Goal: Task Accomplishment & Management: Manage account settings

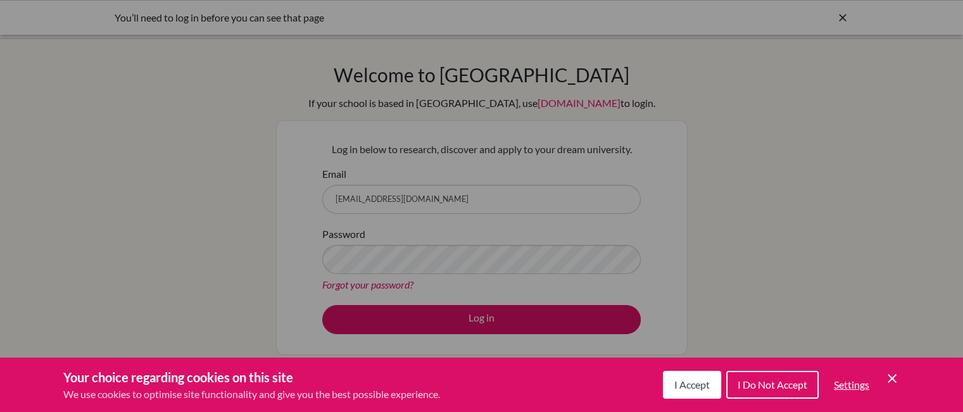
click at [672, 385] on button "I Accept" at bounding box center [692, 385] width 58 height 28
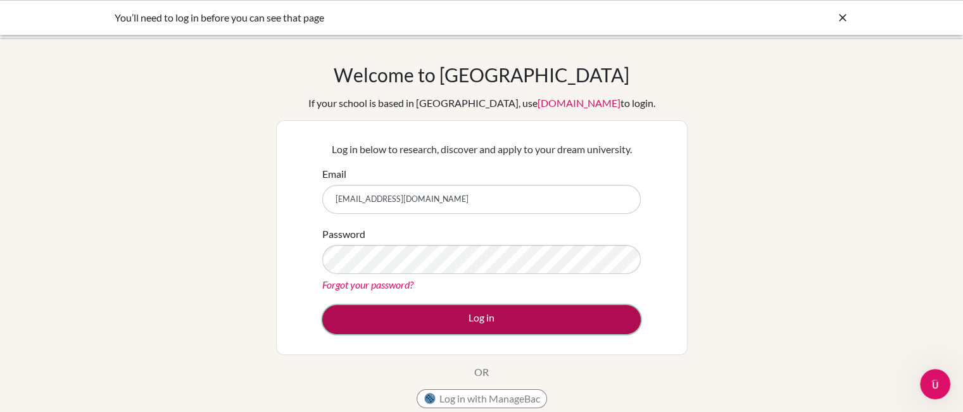
click at [518, 318] on button "Log in" at bounding box center [481, 319] width 318 height 29
click at [484, 322] on button "Log in" at bounding box center [481, 319] width 318 height 29
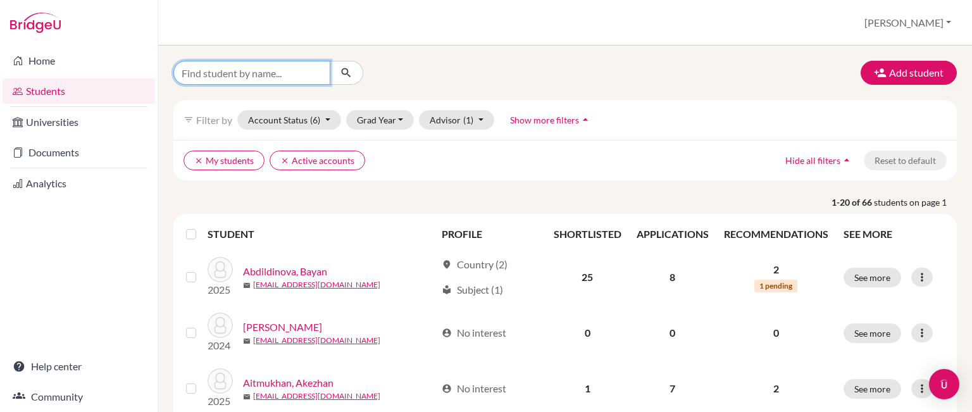
click at [222, 76] on input "Find student by name..." at bounding box center [251, 73] width 157 height 24
click at [294, 75] on input "Find student by name..." at bounding box center [251, 73] width 157 height 24
type input "dikhan"
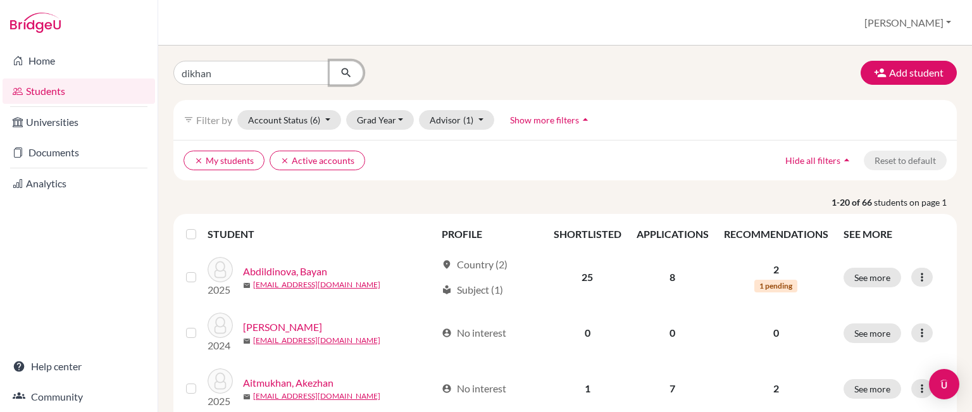
click at [350, 72] on icon "submit" at bounding box center [346, 72] width 13 height 13
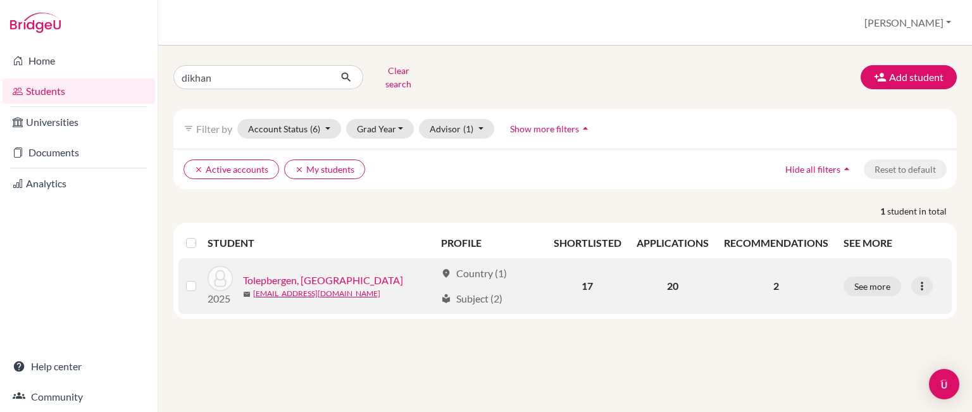
click at [323, 273] on link "Tolepbergen, [GEOGRAPHIC_DATA]" at bounding box center [323, 280] width 160 height 15
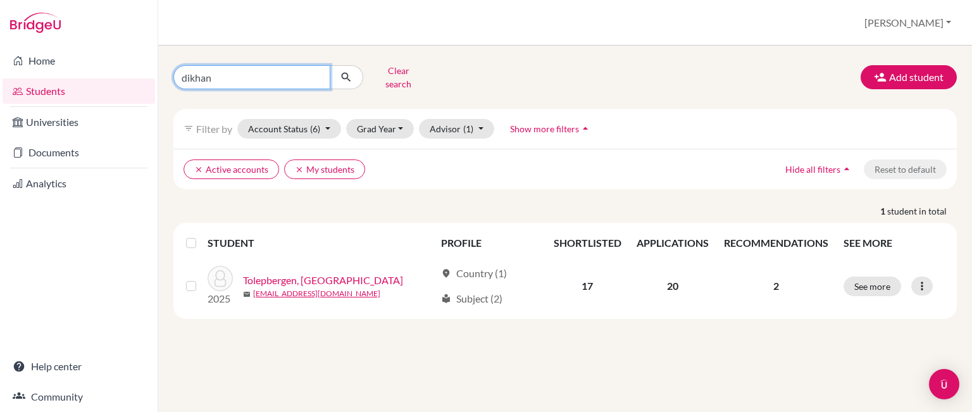
click at [312, 70] on input "dikhan" at bounding box center [251, 77] width 157 height 24
click at [314, 70] on input "dikhan" at bounding box center [251, 77] width 157 height 24
click at [277, 76] on input "Find student by name..." at bounding box center [251, 77] width 157 height 24
type input "nisso"
click at [340, 76] on icon "submit" at bounding box center [346, 77] width 13 height 13
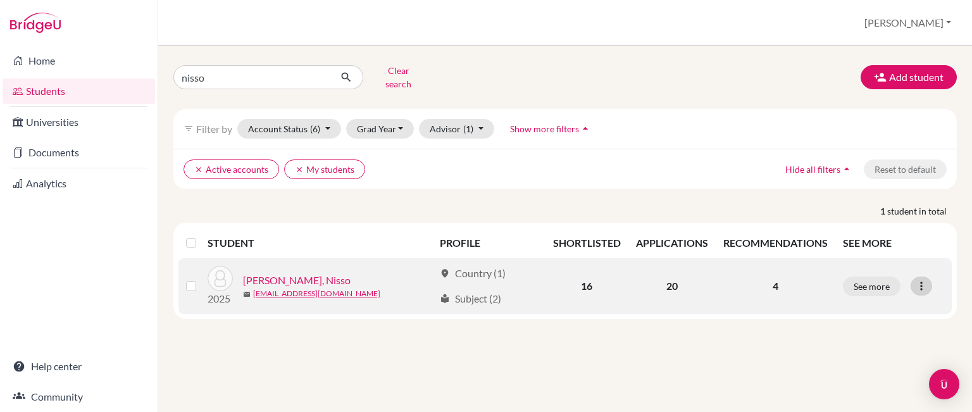
click at [915, 280] on icon at bounding box center [921, 286] width 13 height 13
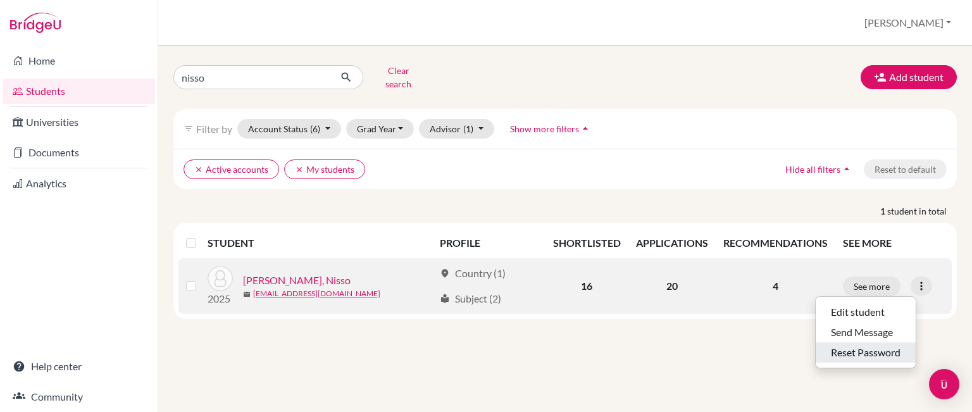
click at [867, 349] on button "Reset Password" at bounding box center [866, 352] width 100 height 20
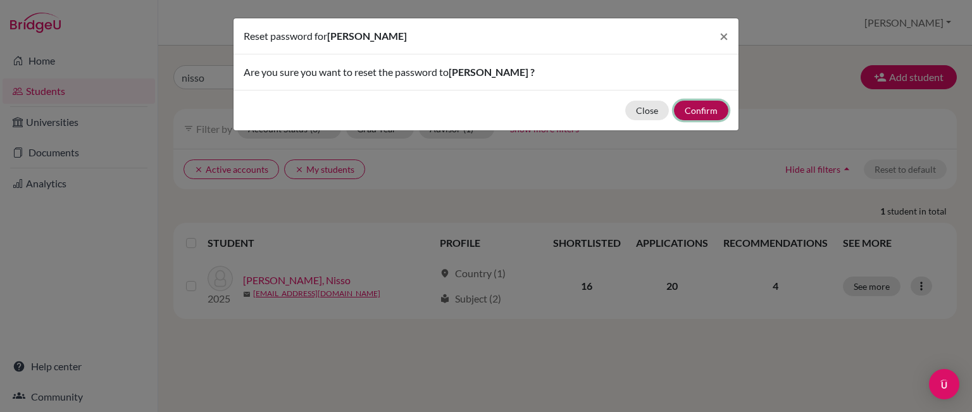
click at [704, 115] on button "Confirm" at bounding box center [701, 111] width 54 height 20
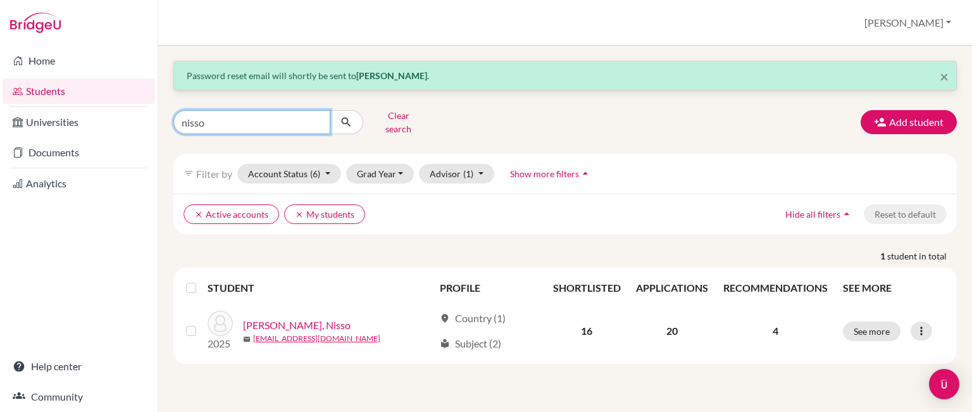
click at [318, 118] on input "nisso" at bounding box center [251, 122] width 157 height 24
click at [271, 115] on input "Find student by name..." at bounding box center [251, 122] width 157 height 24
type input "[PERSON_NAME]"
click at [347, 118] on icon "submit" at bounding box center [346, 122] width 13 height 13
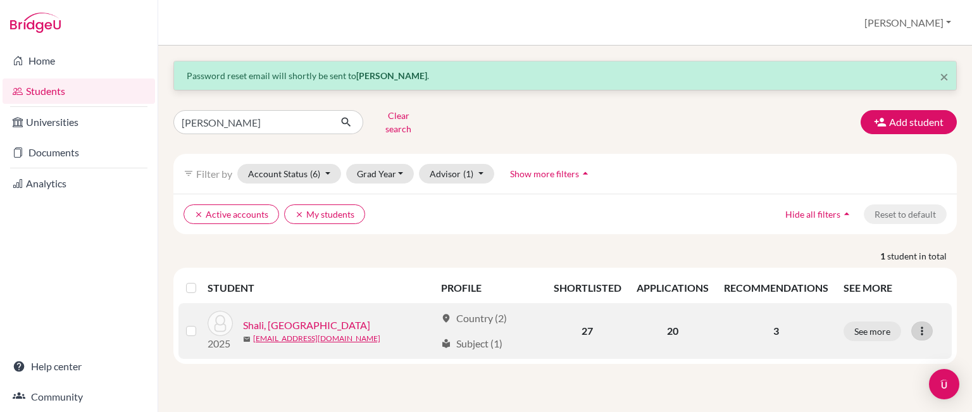
click at [925, 326] on icon at bounding box center [922, 331] width 13 height 13
click at [864, 387] on button "Reset Password" at bounding box center [858, 397] width 100 height 20
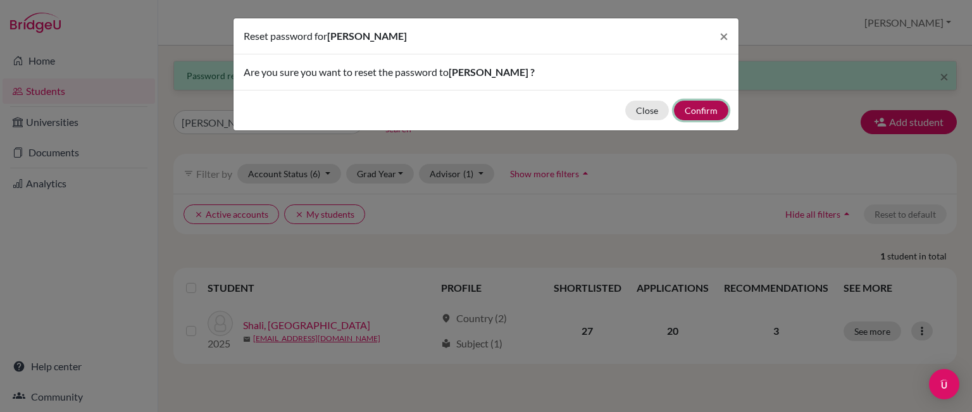
click at [716, 110] on button "Confirm" at bounding box center [701, 111] width 54 height 20
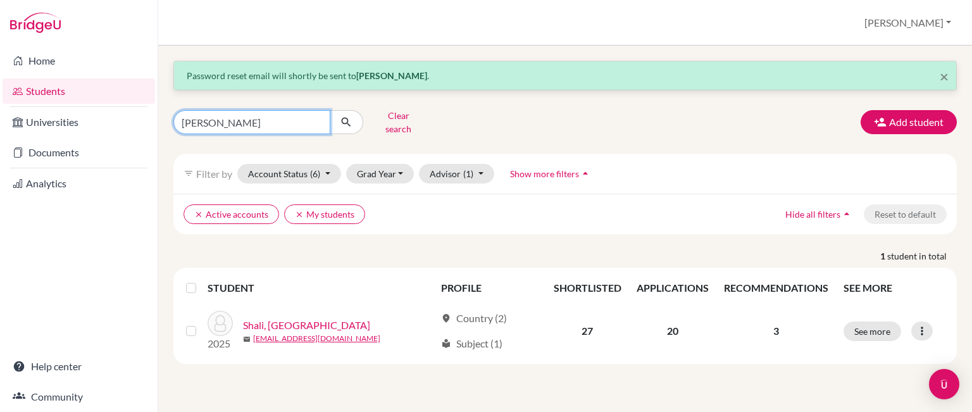
click at [317, 117] on input "[PERSON_NAME]" at bounding box center [251, 122] width 157 height 24
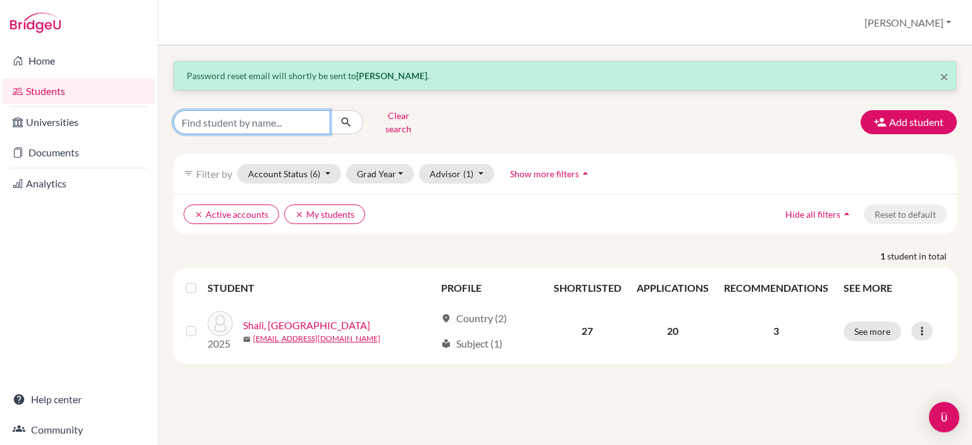
click at [301, 112] on input "Find student by name..." at bounding box center [251, 122] width 157 height 24
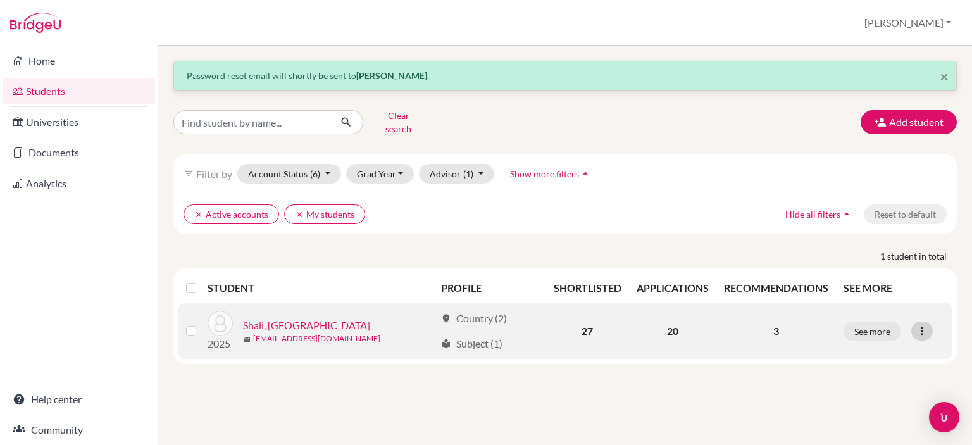
click at [923, 325] on icon at bounding box center [922, 331] width 13 height 13
click at [860, 322] on button "See more" at bounding box center [873, 332] width 58 height 20
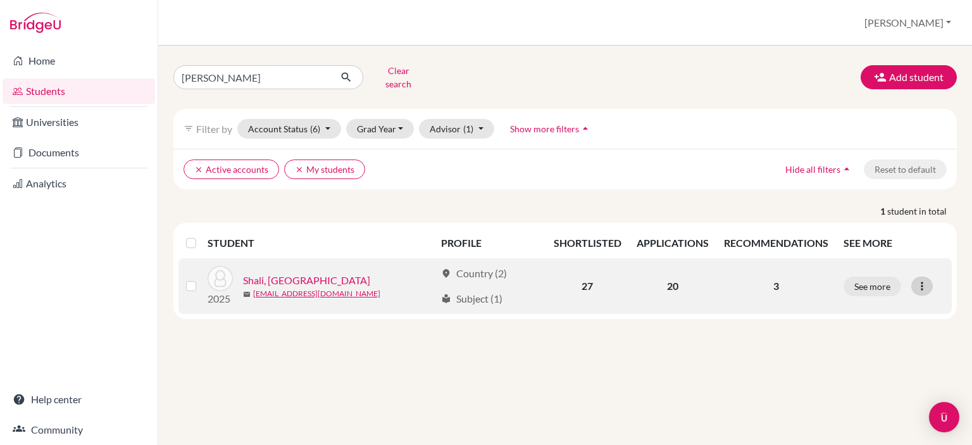
click at [918, 280] on icon at bounding box center [922, 286] width 13 height 13
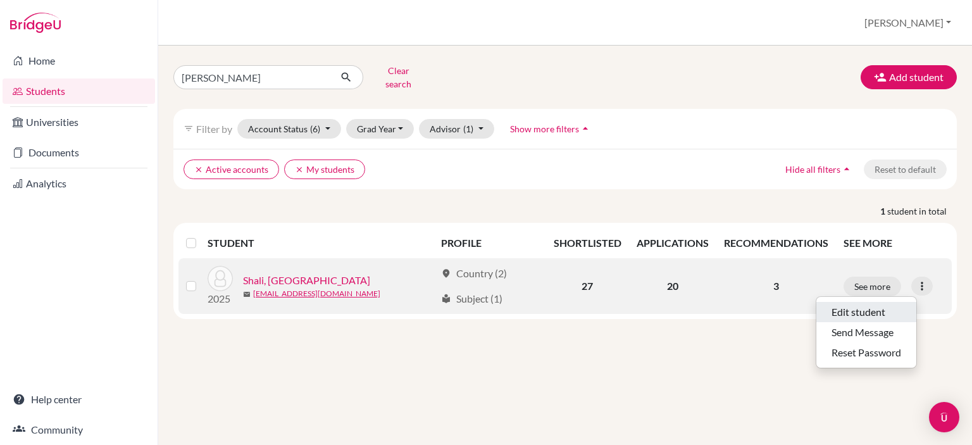
click at [893, 302] on button "Edit student" at bounding box center [866, 312] width 100 height 20
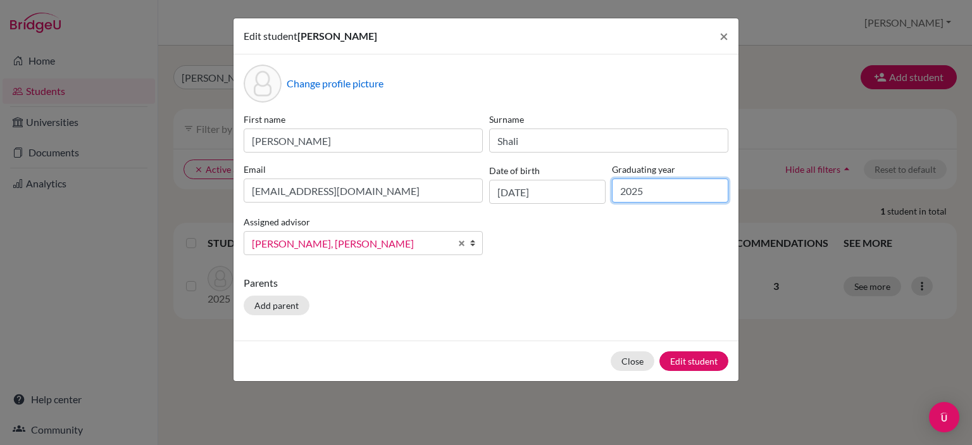
click at [677, 189] on input "2025" at bounding box center [670, 190] width 116 height 24
type input "2026"
click at [690, 364] on button "Edit student" at bounding box center [694, 361] width 69 height 20
